Goal: Check status: Check status

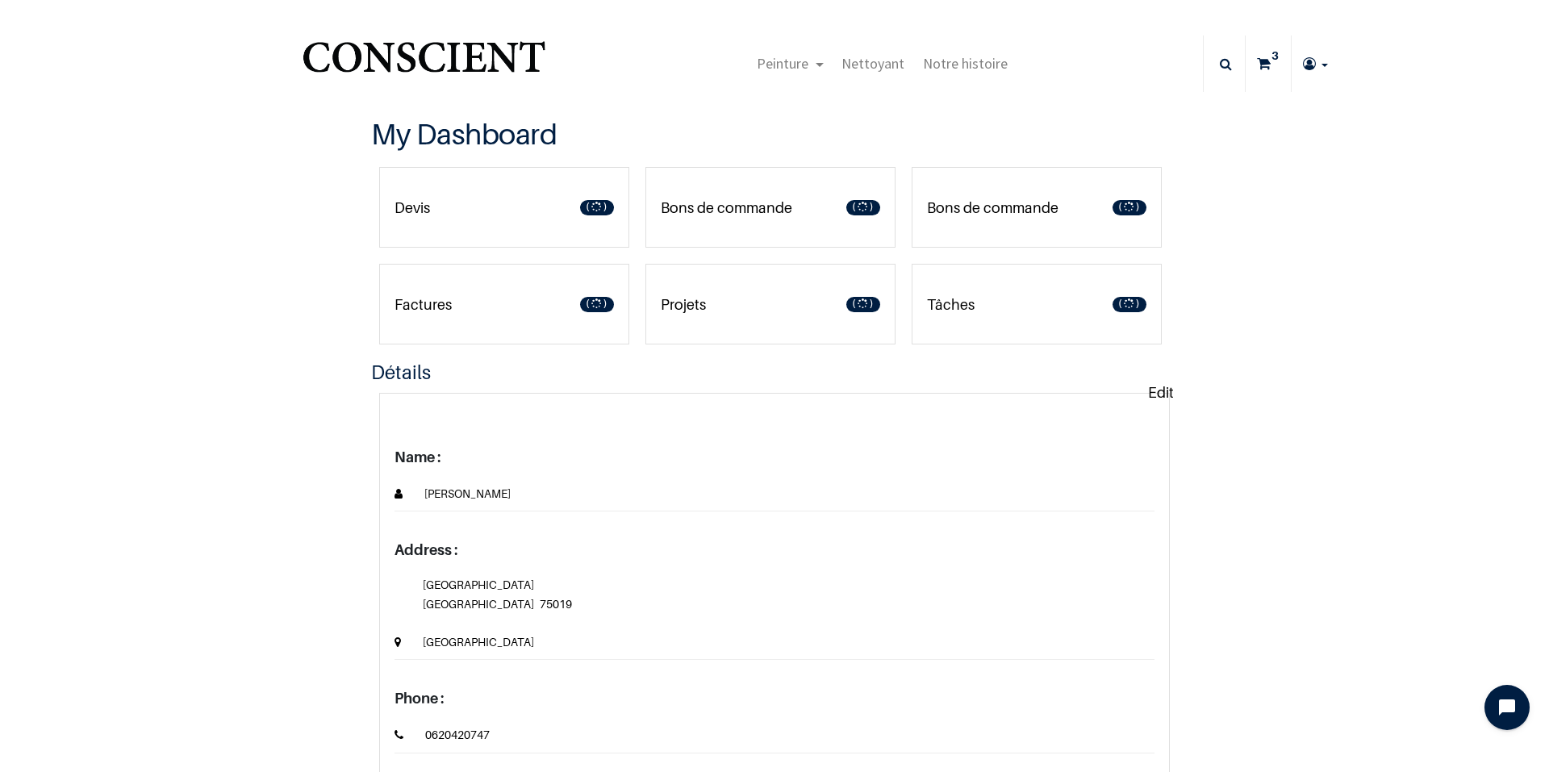
type input "[EMAIL_ADDRESS][DOMAIN_NAME]"
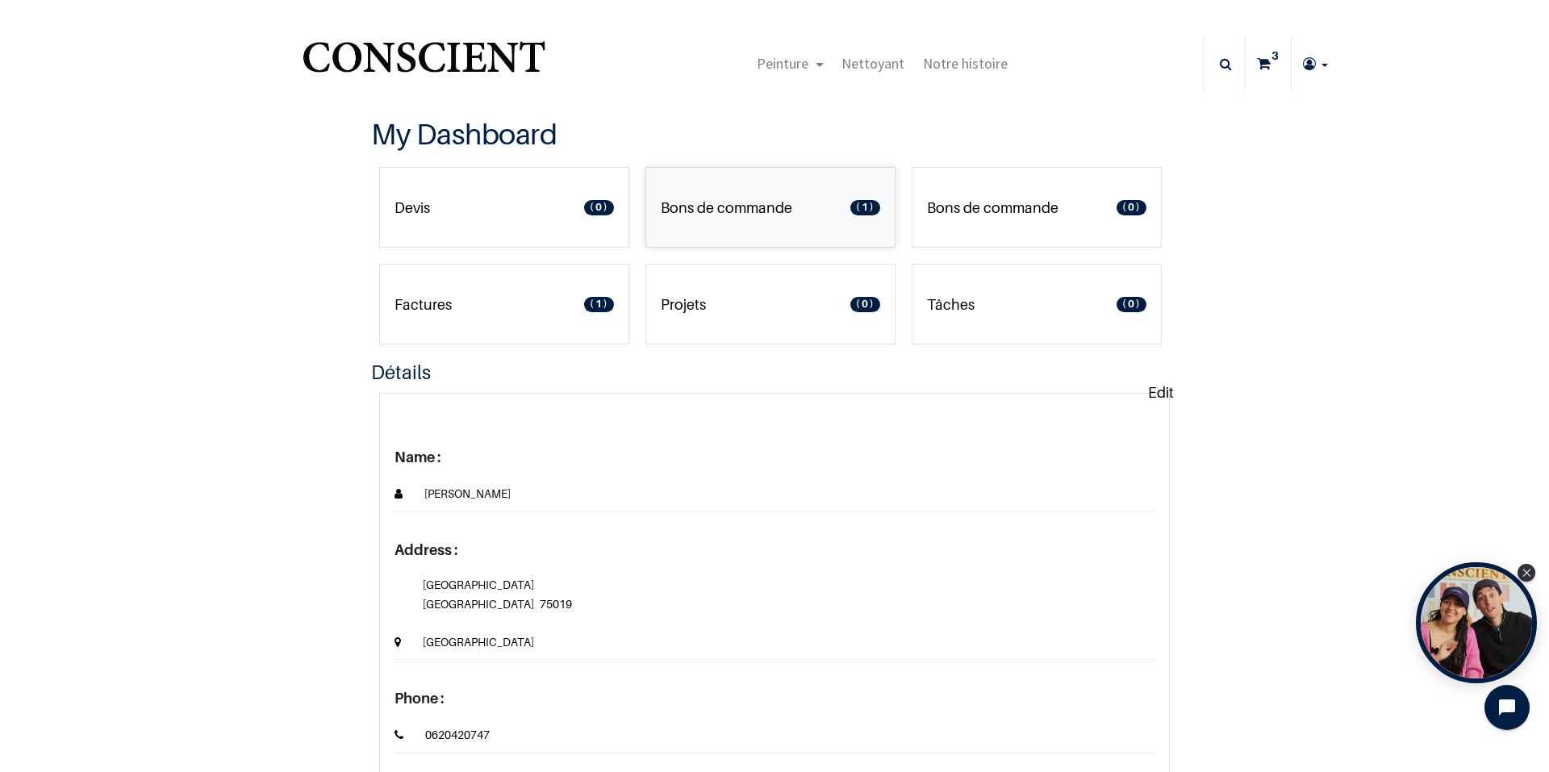
click at [812, 219] on link "Bons de commande 1" at bounding box center [770, 207] width 250 height 81
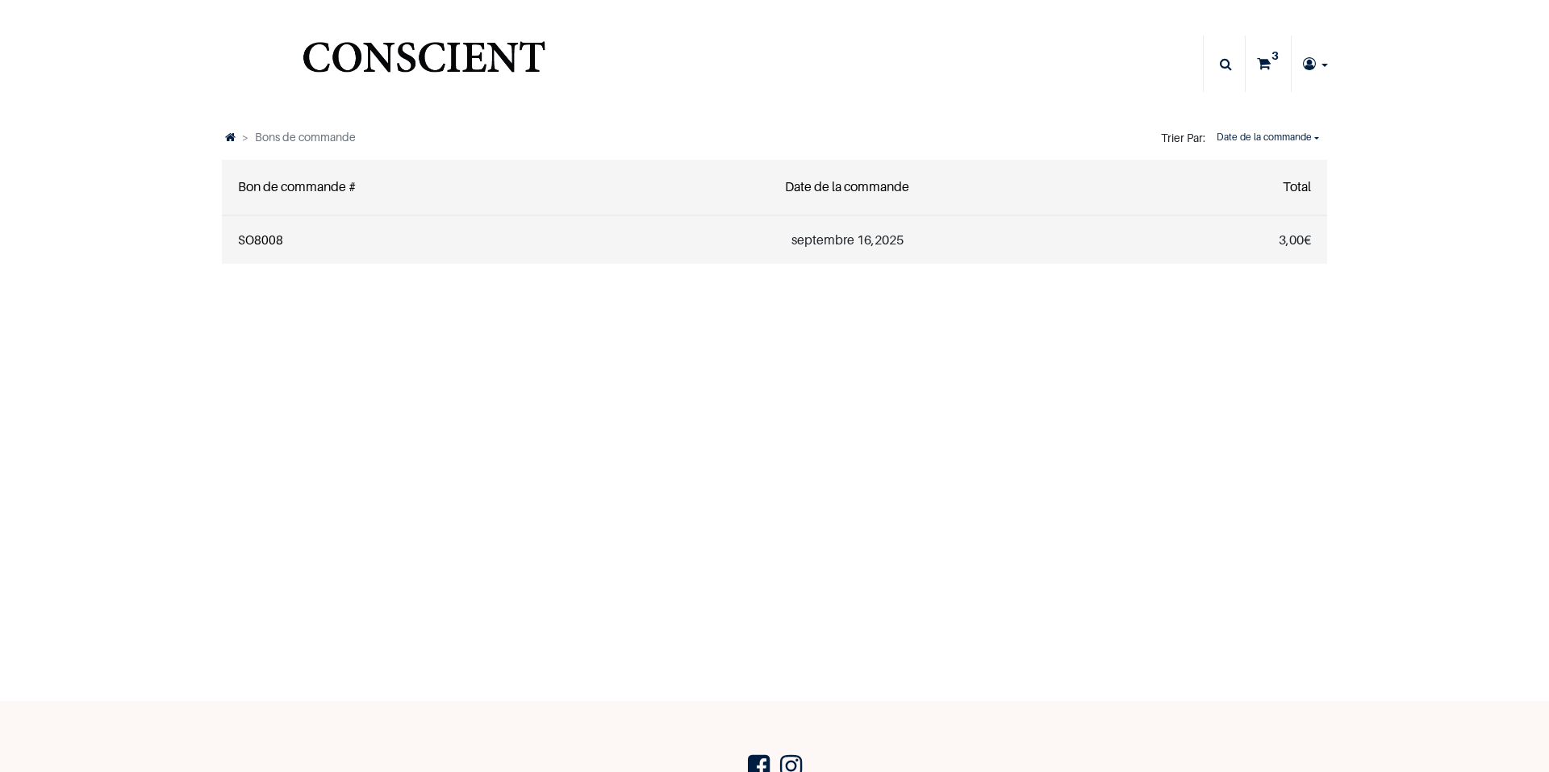
type input "[EMAIL_ADDRESS][DOMAIN_NAME]"
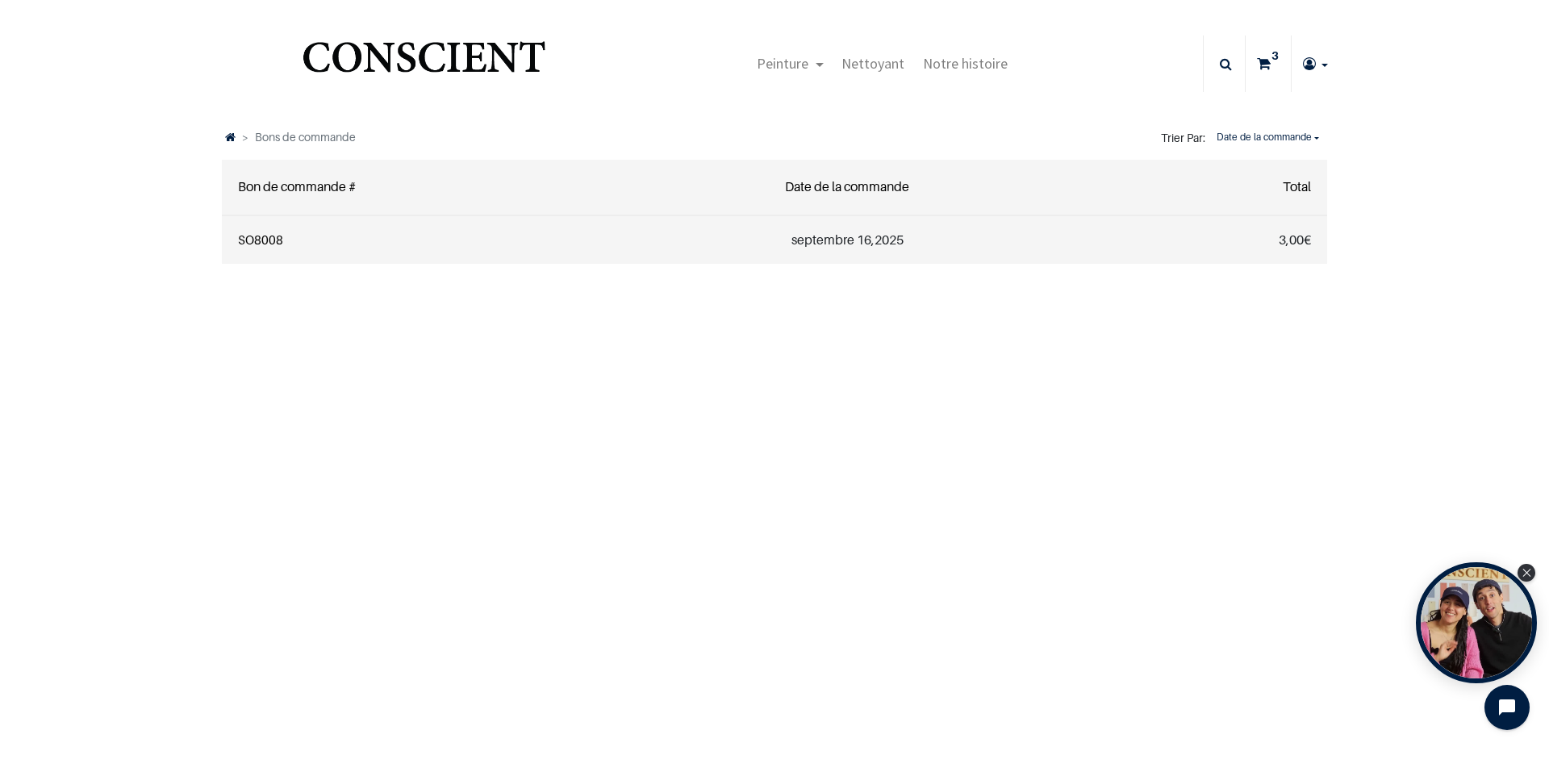
click at [241, 240] on link "SO8008" at bounding box center [260, 239] width 45 height 15
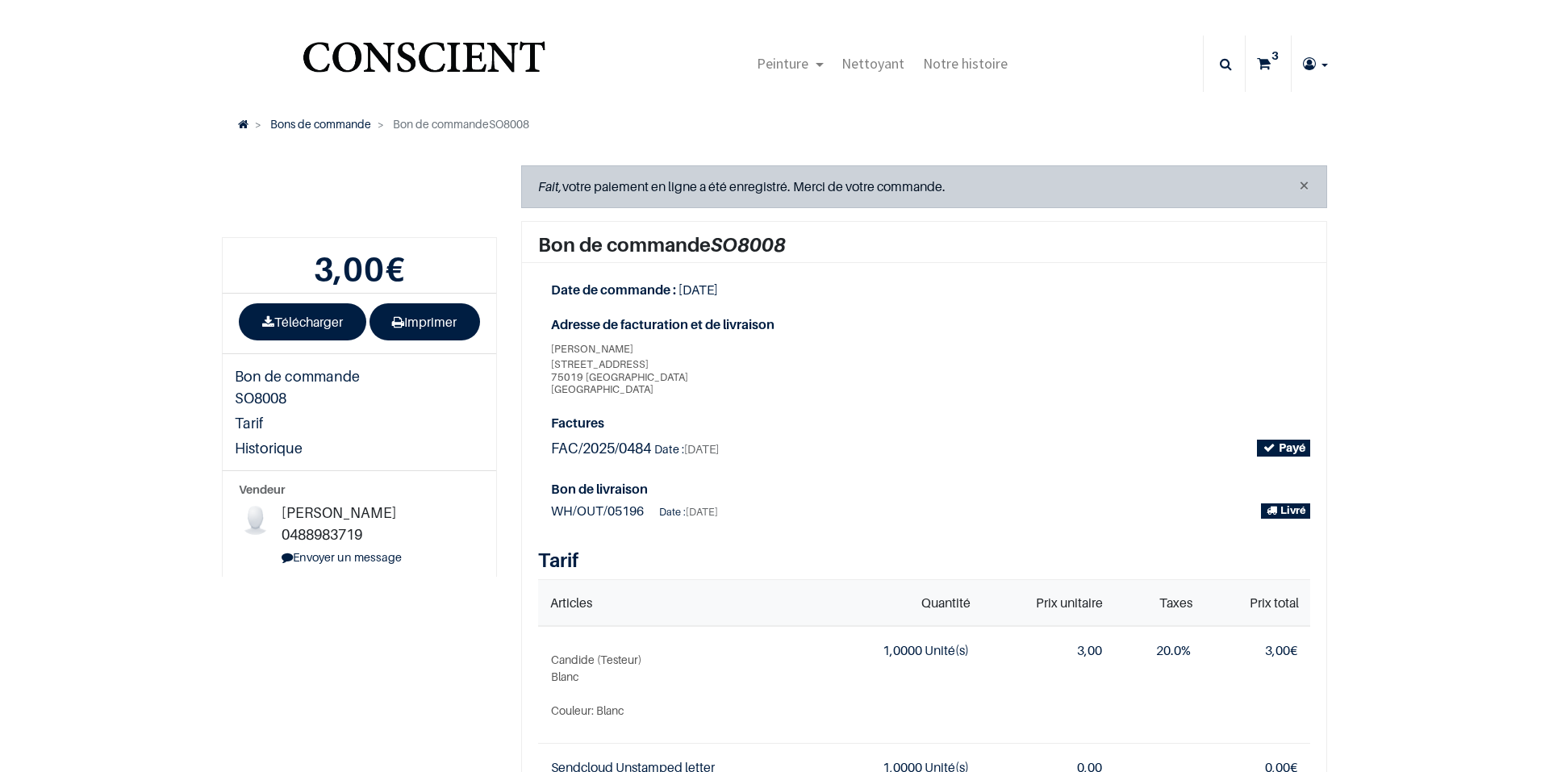
type input "[EMAIL_ADDRESS][DOMAIN_NAME]"
